Goal: Information Seeking & Learning: Learn about a topic

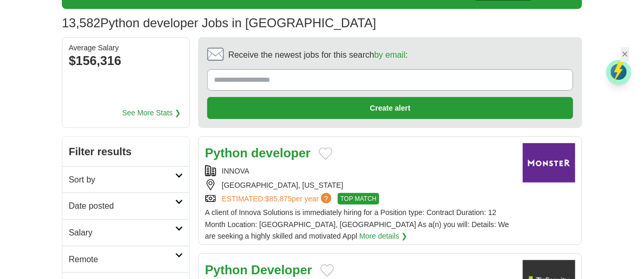
scroll to position [82, 0]
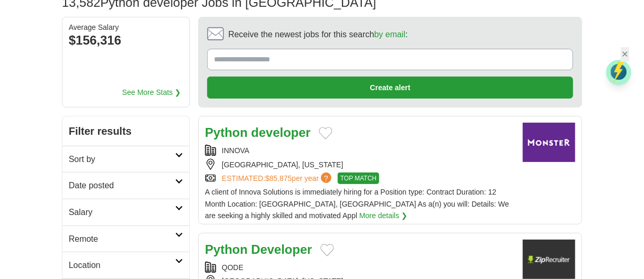
click at [184, 180] on link "Date posted" at bounding box center [125, 185] width 127 height 27
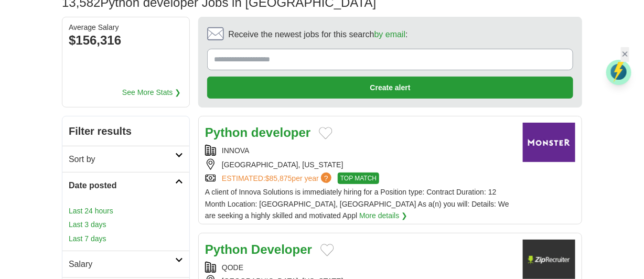
click at [107, 211] on link "Last 24 hours" at bounding box center [126, 211] width 114 height 12
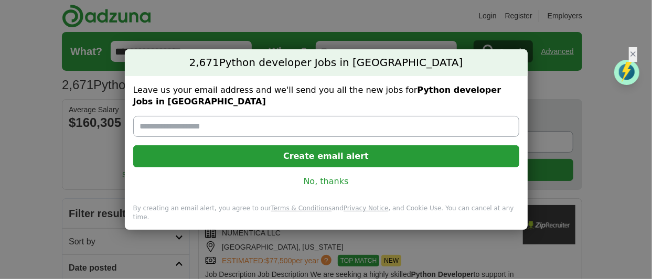
click at [327, 181] on link "No, thanks" at bounding box center [326, 182] width 369 height 12
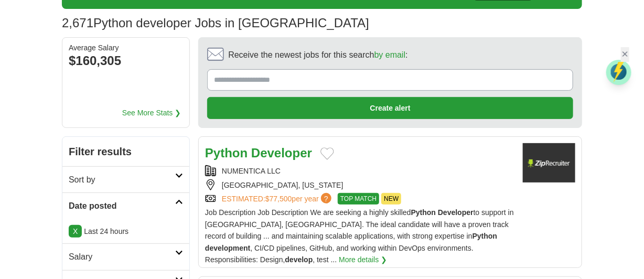
scroll to position [82, 0]
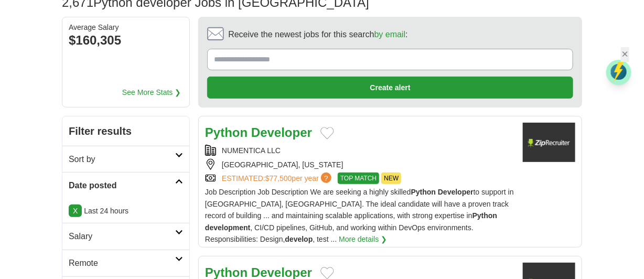
click at [482, 154] on div "NUMENTICA LLC" at bounding box center [359, 151] width 309 height 12
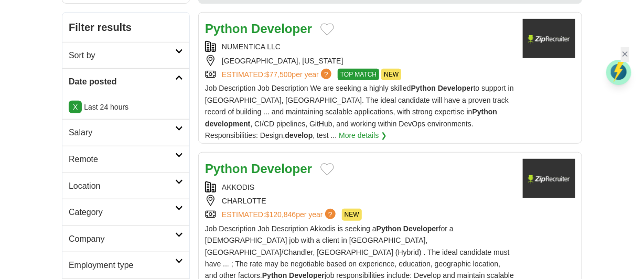
scroll to position [207, 0]
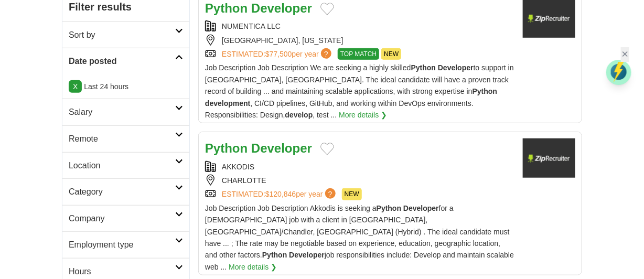
click at [399, 171] on div "AKKODIS CHARLOTTE ESTIMATED: $120,846 per year ? NEW" at bounding box center [359, 180] width 309 height 39
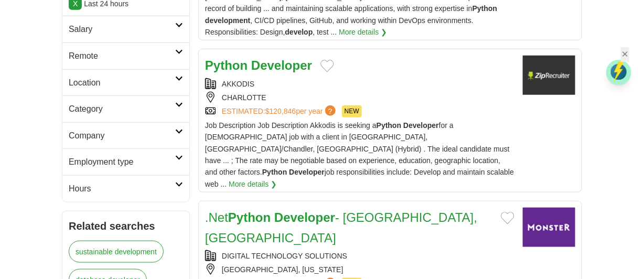
scroll to position [310, 0]
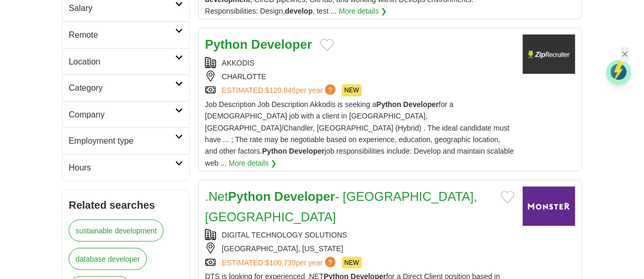
click at [434, 257] on div "ESTIMATED: $100,739 per year ? NEW" at bounding box center [359, 263] width 309 height 12
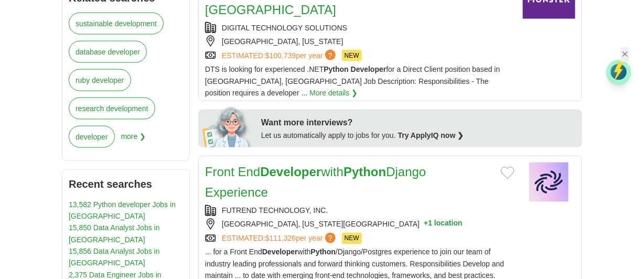
scroll to position [538, 0]
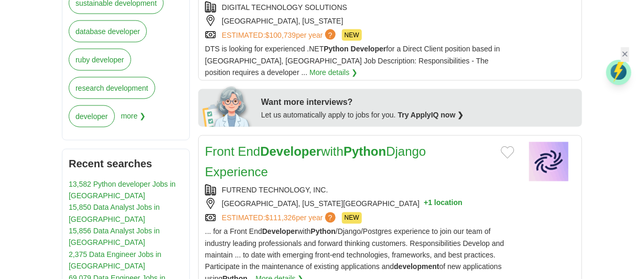
click at [406, 212] on div "ESTIMATED: $111,326 per year ? NEW" at bounding box center [359, 218] width 309 height 12
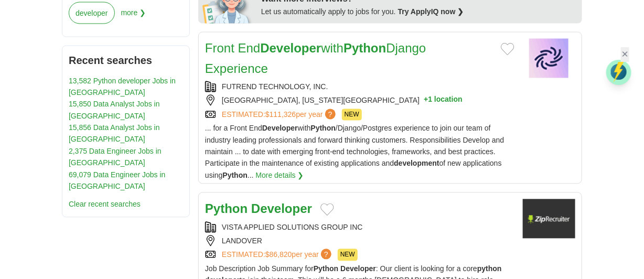
scroll to position [662, 0]
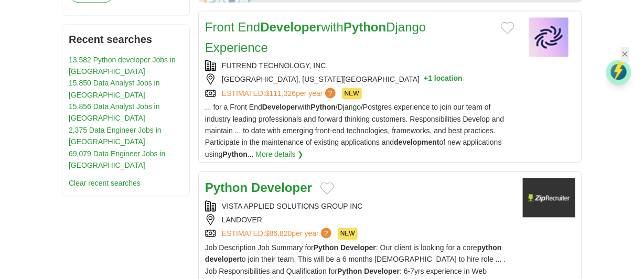
click at [396, 201] on div "VISTA APPLIED SOLUTIONS GROUP INC" at bounding box center [359, 207] width 309 height 12
click at [448, 214] on div "LANDOVER" at bounding box center [359, 220] width 309 height 12
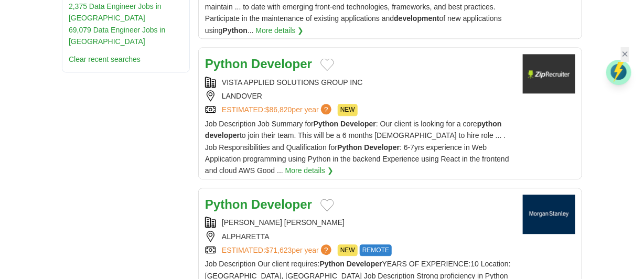
scroll to position [890, 0]
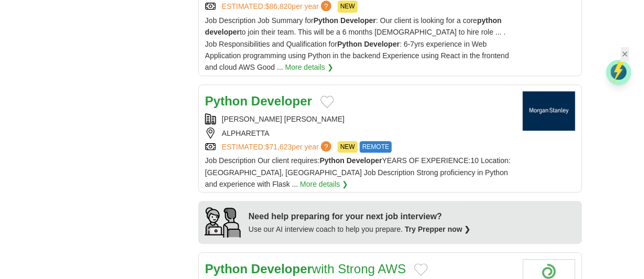
click at [343, 127] on div "ALPHARETTA" at bounding box center [359, 133] width 309 height 12
click at [442, 259] on div "Python Developer with Strong AWS" at bounding box center [359, 269] width 309 height 20
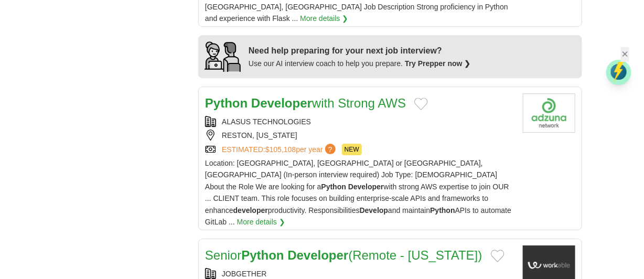
scroll to position [1179, 0]
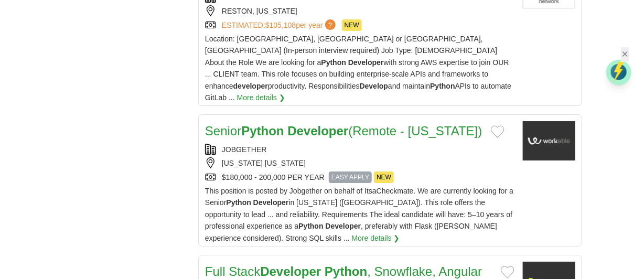
click at [450, 171] on div "$180,000 - 200,000 PER YEAR EASY APPLY NEW" at bounding box center [359, 177] width 309 height 12
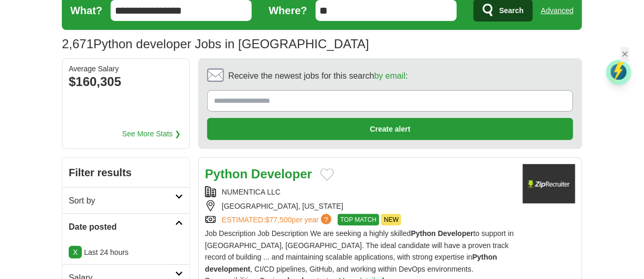
scroll to position [0, 0]
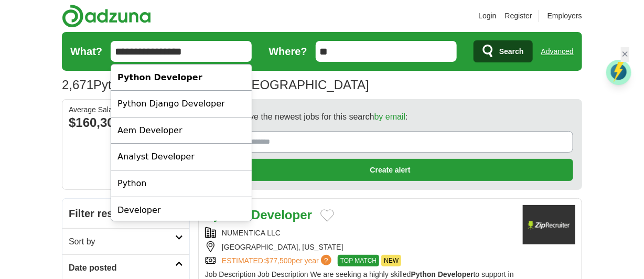
click at [222, 47] on input "**********" at bounding box center [181, 51] width 141 height 21
type input "*"
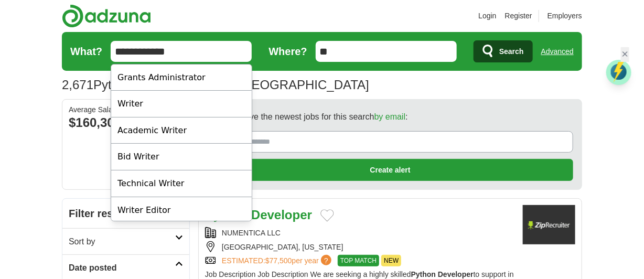
click at [191, 51] on input "**********" at bounding box center [181, 51] width 141 height 21
type input "**********"
click at [517, 41] on span "Search" at bounding box center [511, 51] width 25 height 21
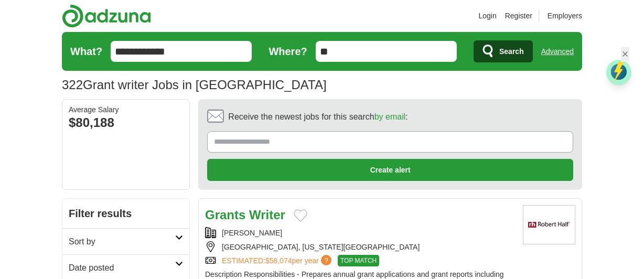
click at [384, 233] on div "[PERSON_NAME]" at bounding box center [359, 233] width 309 height 12
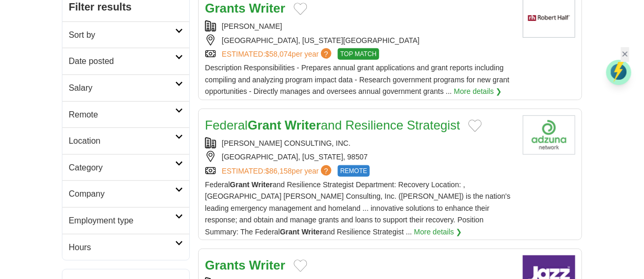
scroll to position [227, 0]
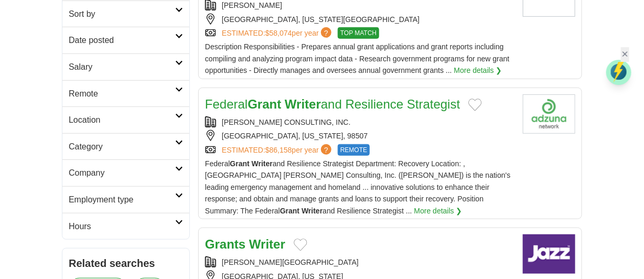
click at [371, 105] on link "Federal Grant Writer and Resilience Strategist" at bounding box center [332, 104] width 255 height 14
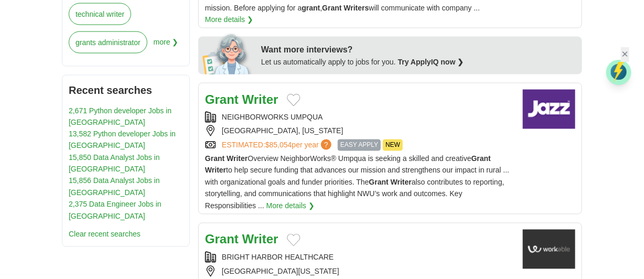
scroll to position [579, 0]
